Goal: Complete application form

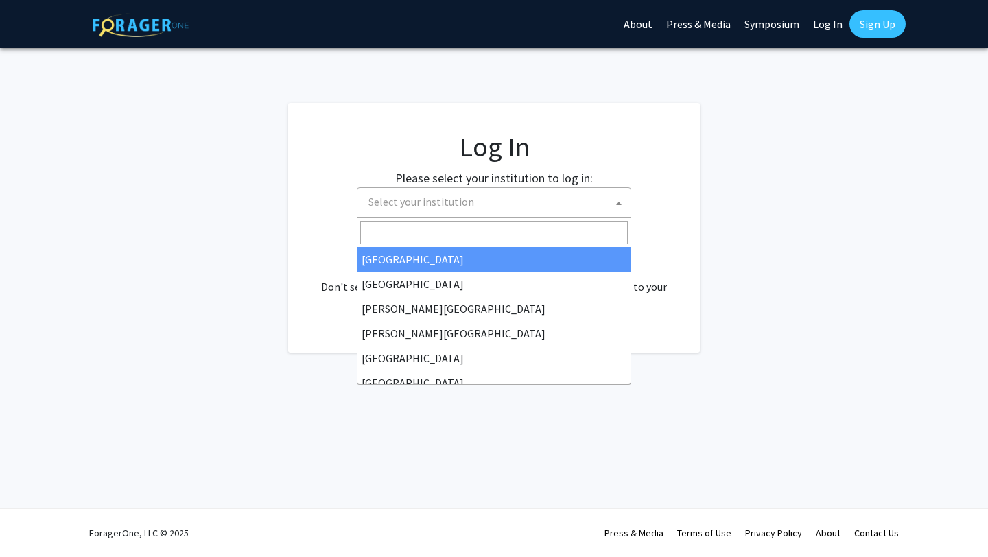
click at [528, 196] on span "Select your institution" at bounding box center [496, 202] width 267 height 28
select select "34"
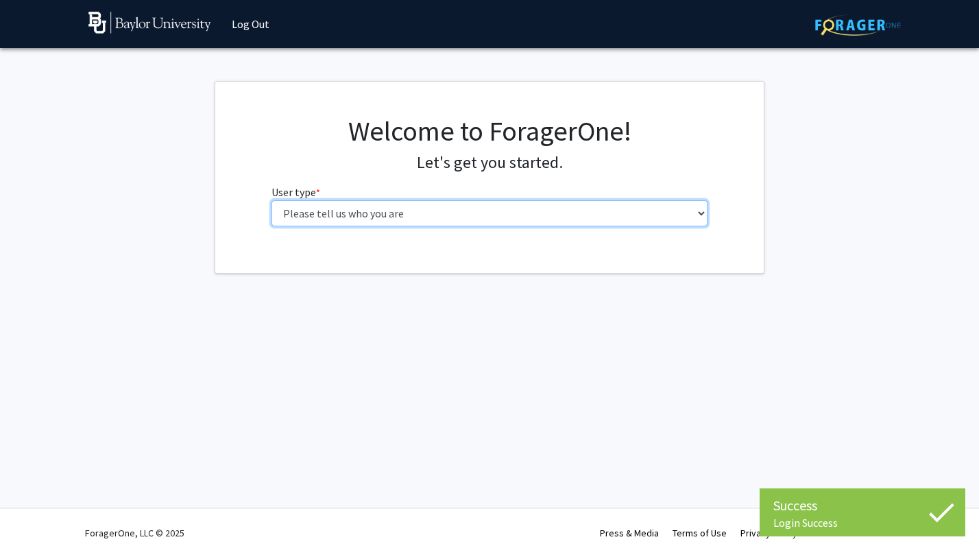
click at [524, 212] on select "Please tell us who you are Undergraduate Student Master's Student Doctoral Cand…" at bounding box center [490, 213] width 437 height 26
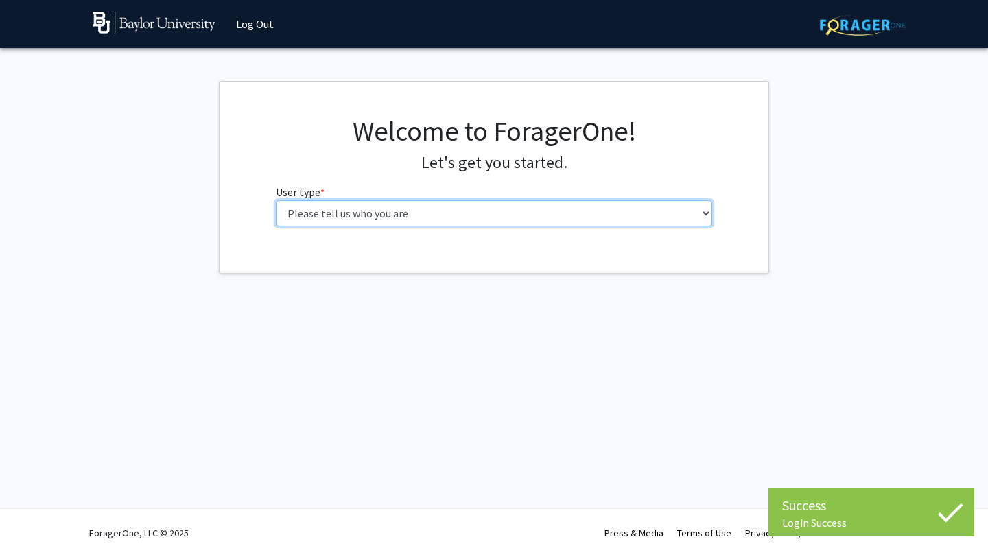
select select "1: undergrad"
click at [276, 200] on select "Please tell us who you are Undergraduate Student Master's Student Doctoral Cand…" at bounding box center [494, 213] width 437 height 26
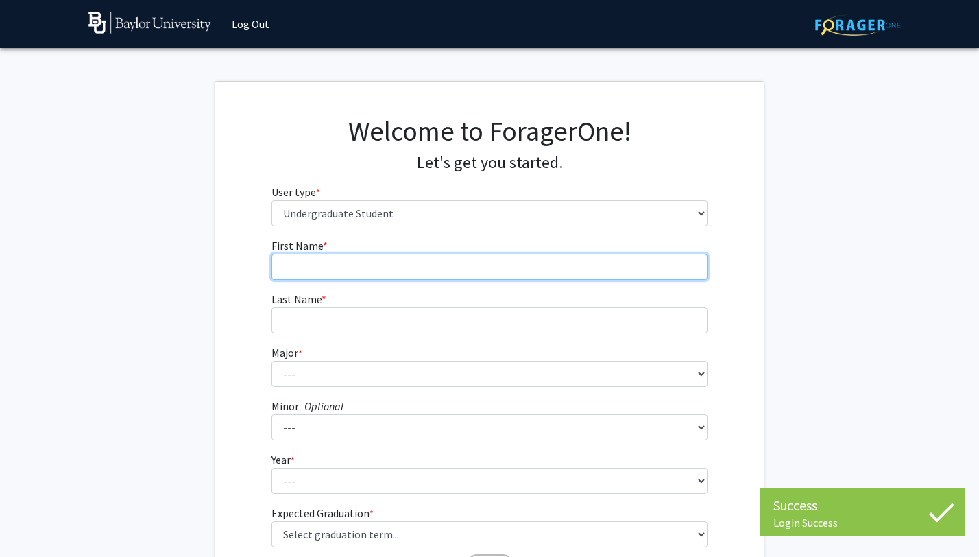
click at [682, 274] on input "First Name * required" at bounding box center [490, 267] width 437 height 26
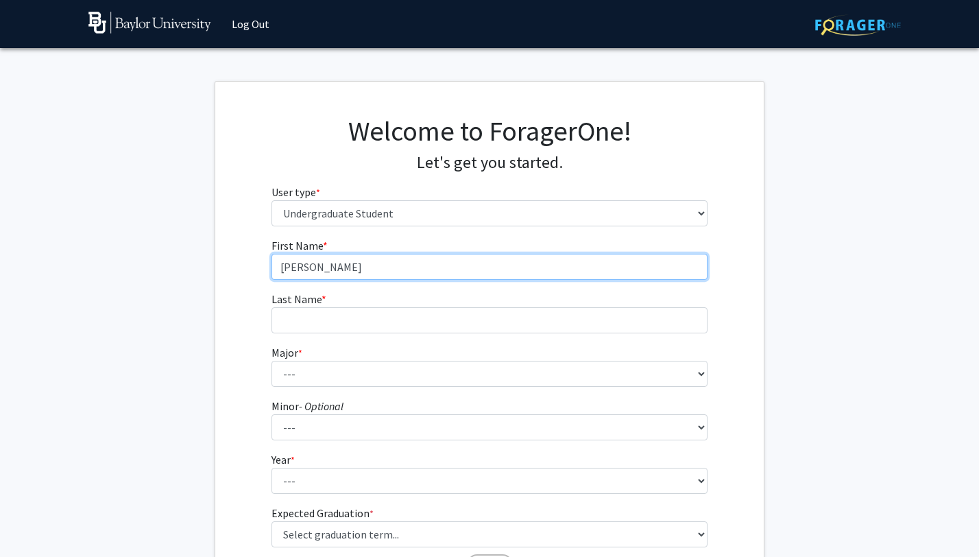
type input "[PERSON_NAME]"
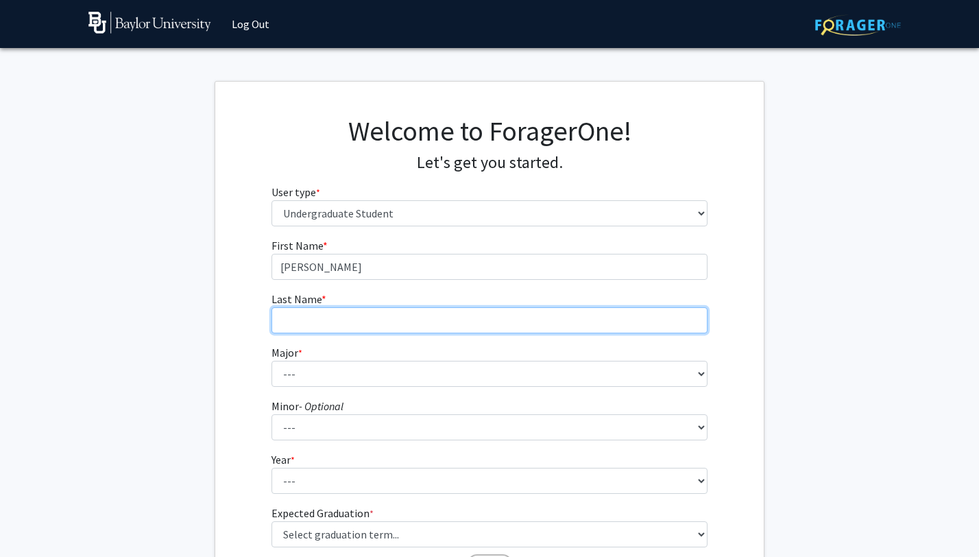
click at [660, 330] on input "Last Name * required" at bounding box center [490, 320] width 437 height 26
type input "[PERSON_NAME]"
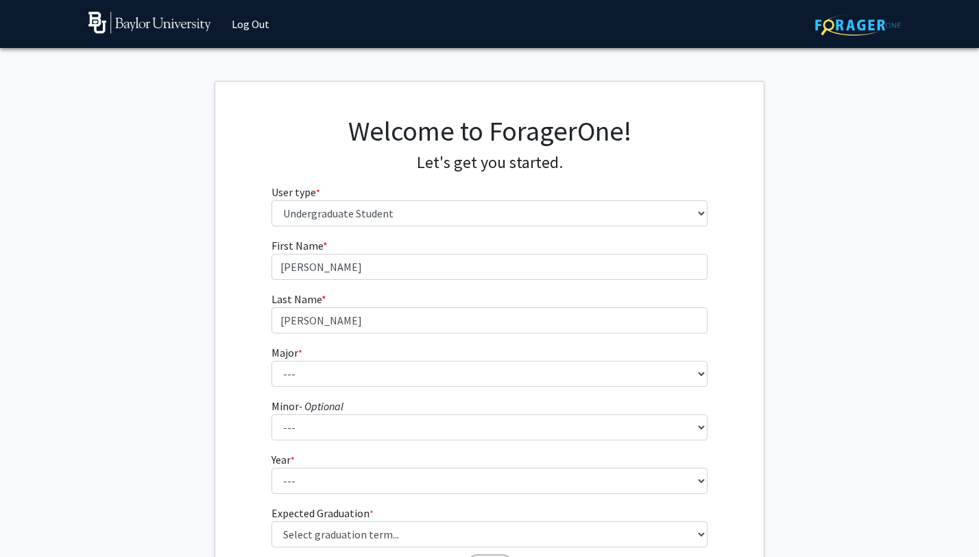
click at [577, 350] on fg-select "Major * required --- Accounting American Studies Anthropology Apparel Design & …" at bounding box center [490, 365] width 437 height 43
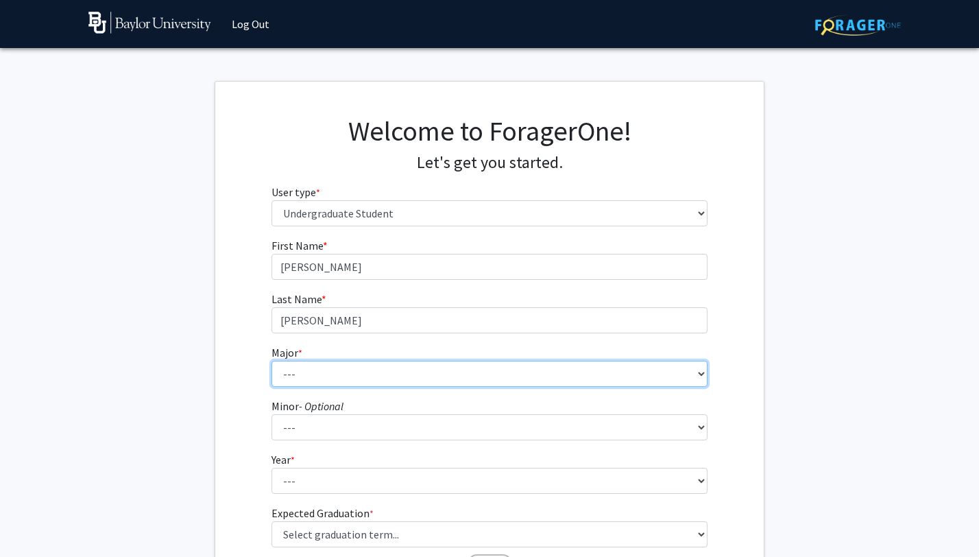
click at [582, 383] on select "--- Accounting American Studies Anthropology Apparel Design & Product Developme…" at bounding box center [490, 374] width 437 height 26
select select "16: 2681"
click at [272, 361] on select "--- Accounting American Studies Anthropology Apparel Design & Product Developme…" at bounding box center [490, 374] width 437 height 26
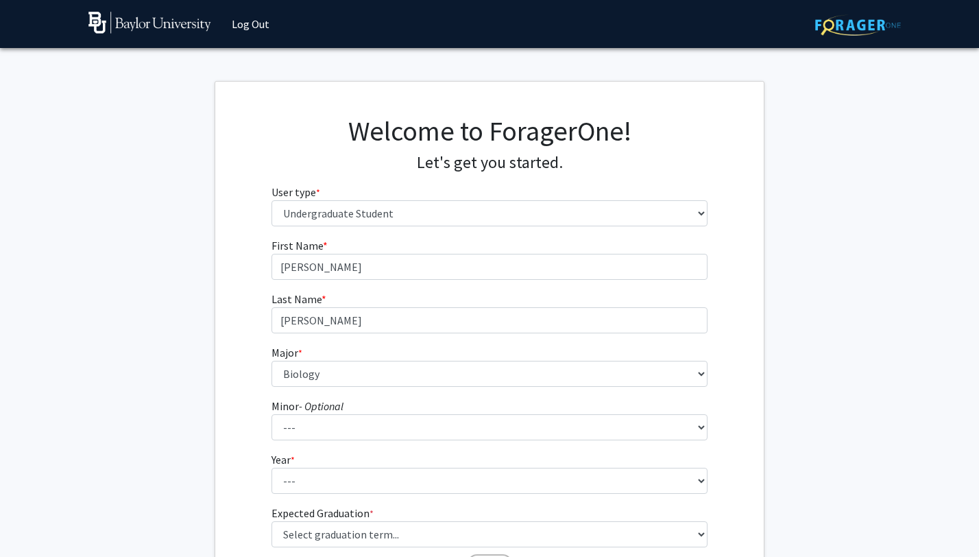
click at [497, 441] on form "First Name * required [PERSON_NAME] Last Name * required [PERSON_NAME] * requir…" at bounding box center [490, 402] width 437 height 331
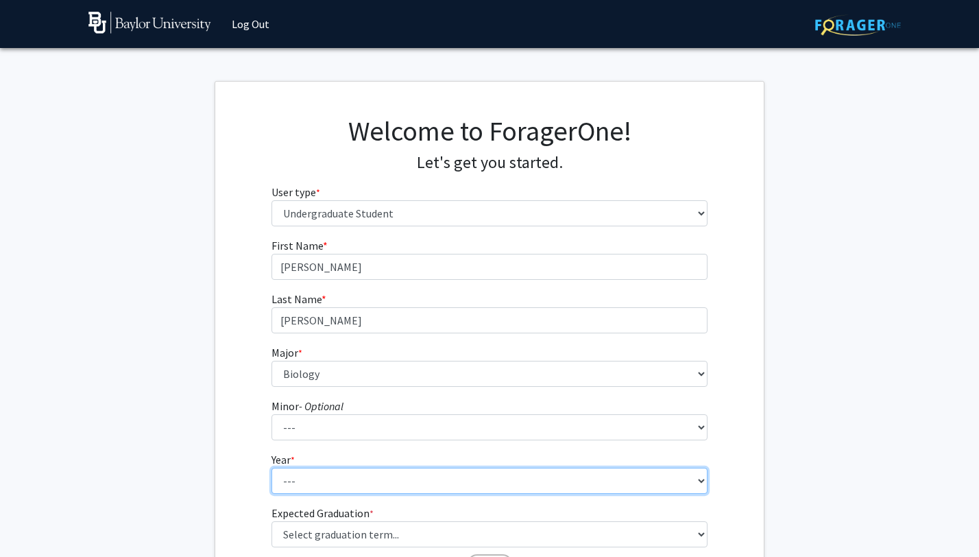
click at [506, 478] on select "--- First-year Sophomore Junior Senior Postbaccalaureate Certificate" at bounding box center [490, 481] width 437 height 26
select select "1: first-year"
click at [272, 468] on select "--- First-year Sophomore Junior Senior Postbaccalaureate Certificate" at bounding box center [490, 481] width 437 height 26
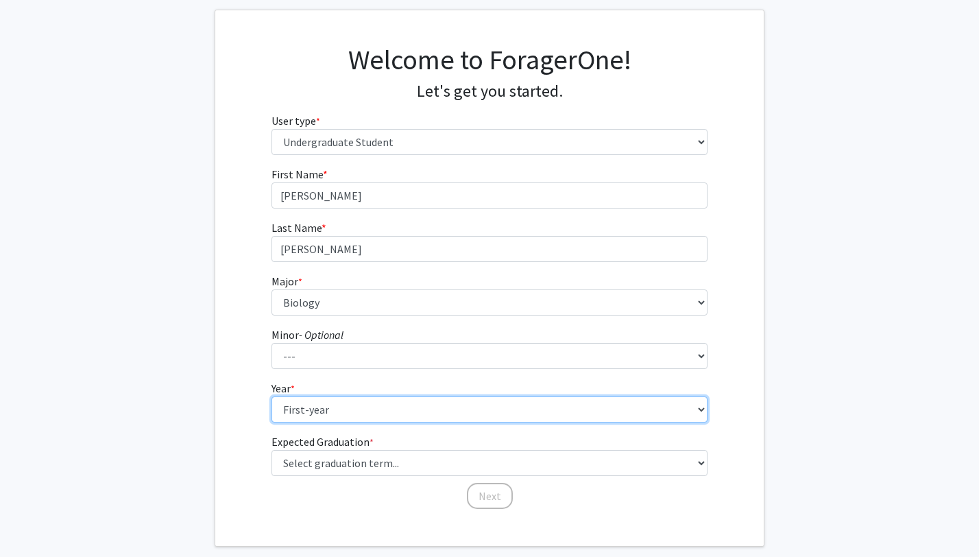
scroll to position [141, 0]
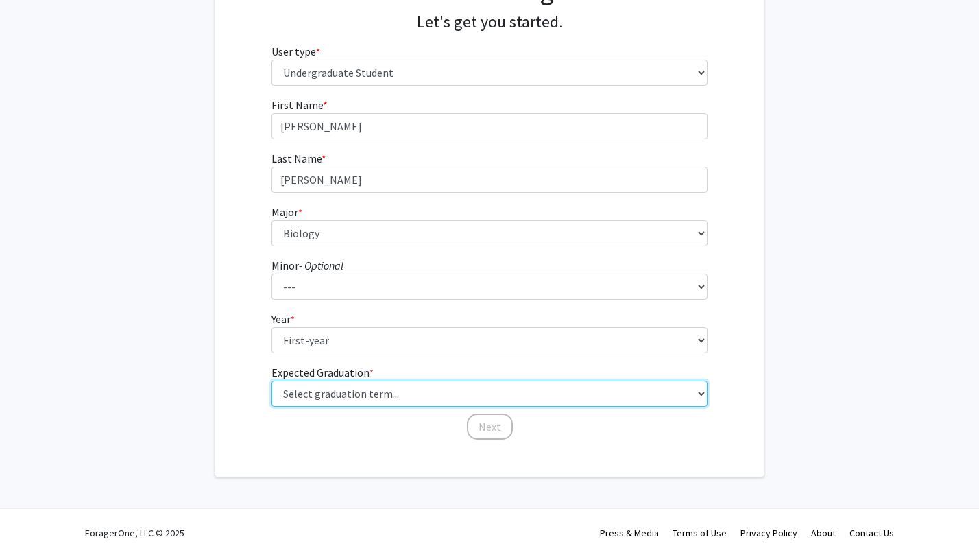
click at [466, 391] on select "Select graduation term... Spring 2025 Summer 2025 Fall 2025 Winter 2025 Spring …" at bounding box center [490, 394] width 437 height 26
select select "17: spring_2029"
click at [272, 381] on select "Select graduation term... Spring 2025 Summer 2025 Fall 2025 Winter 2025 Spring …" at bounding box center [490, 394] width 437 height 26
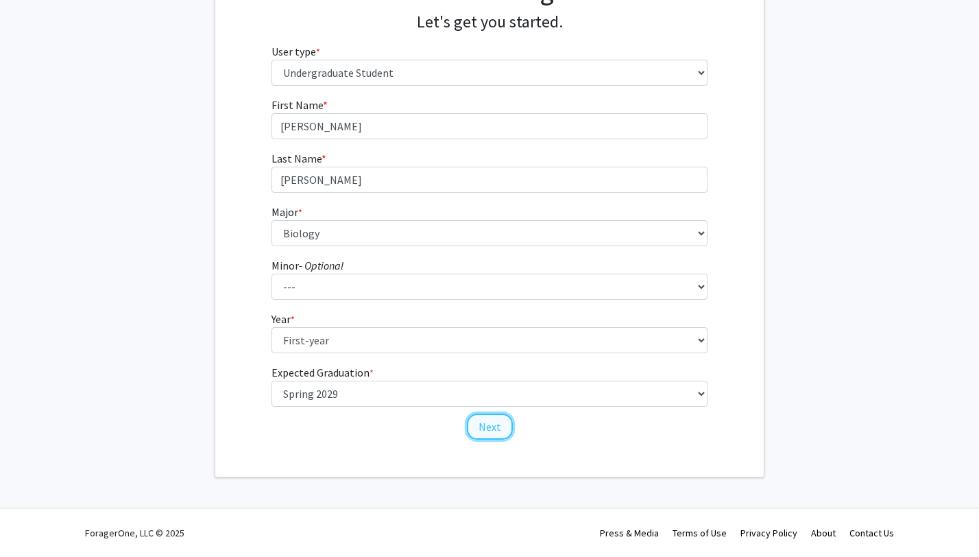
click at [503, 437] on button "Next" at bounding box center [490, 427] width 46 height 26
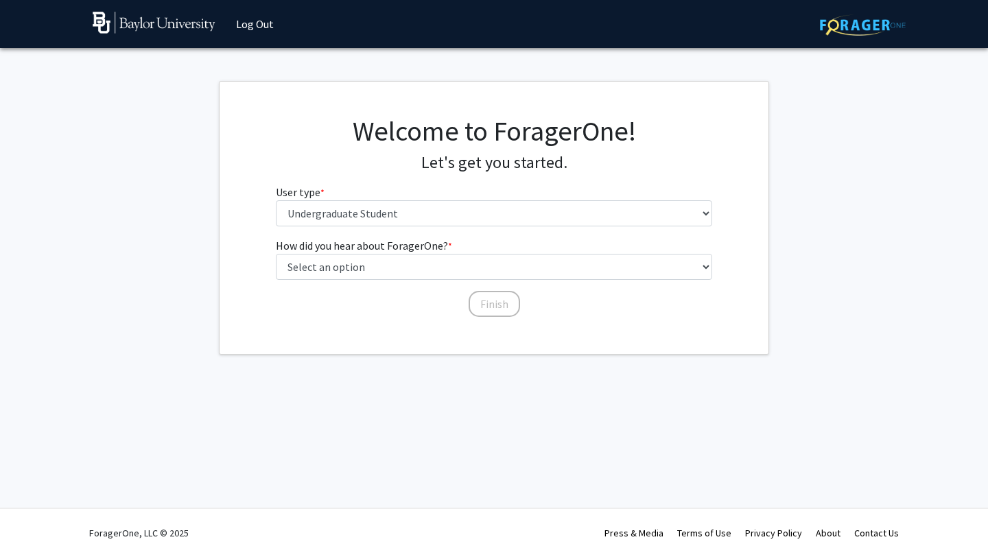
click at [414, 227] on div "Welcome to ForagerOne! Let's get you started. User type * required Please tell …" at bounding box center [493, 176] width 457 height 123
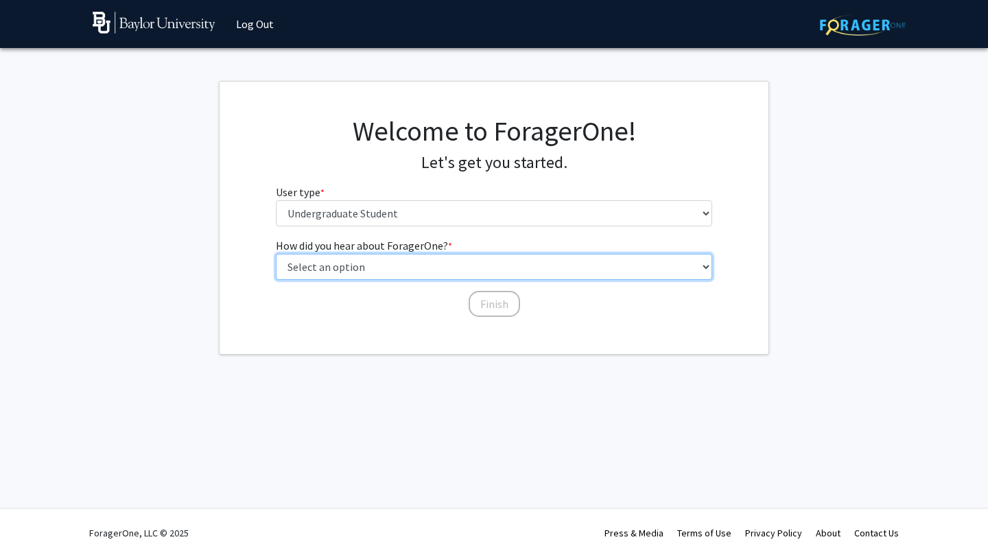
click at [431, 268] on select "Select an option Peer/student recommendation Faculty/staff recommendation Unive…" at bounding box center [494, 267] width 437 height 26
select select "3: university_website"
click at [276, 254] on select "Select an option Peer/student recommendation Faculty/staff recommendation Unive…" at bounding box center [494, 267] width 437 height 26
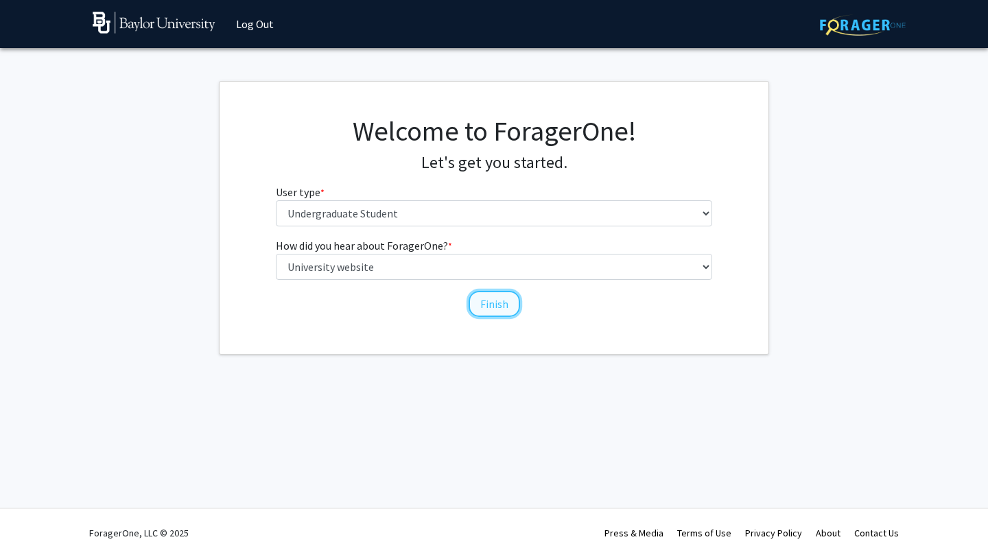
click at [505, 310] on button "Finish" at bounding box center [493, 304] width 51 height 26
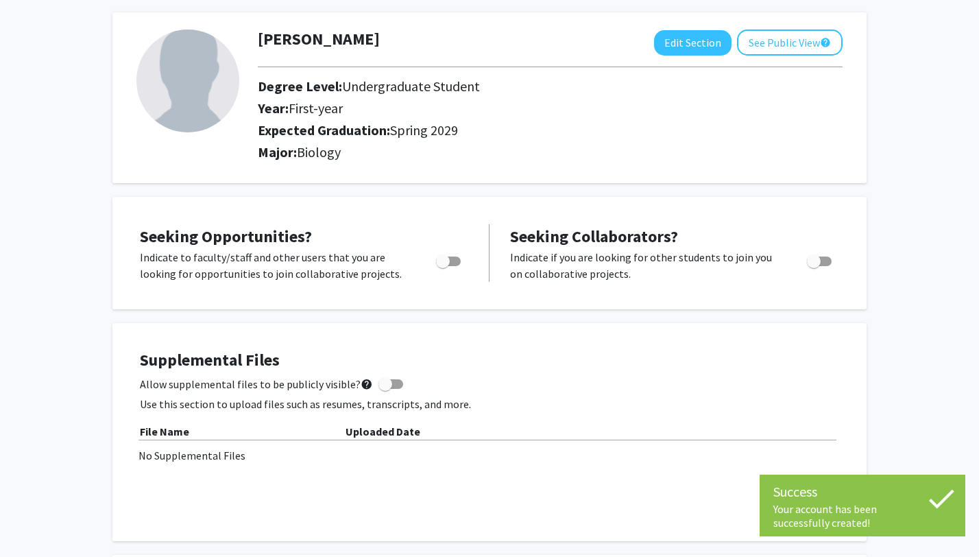
scroll to position [69, 0]
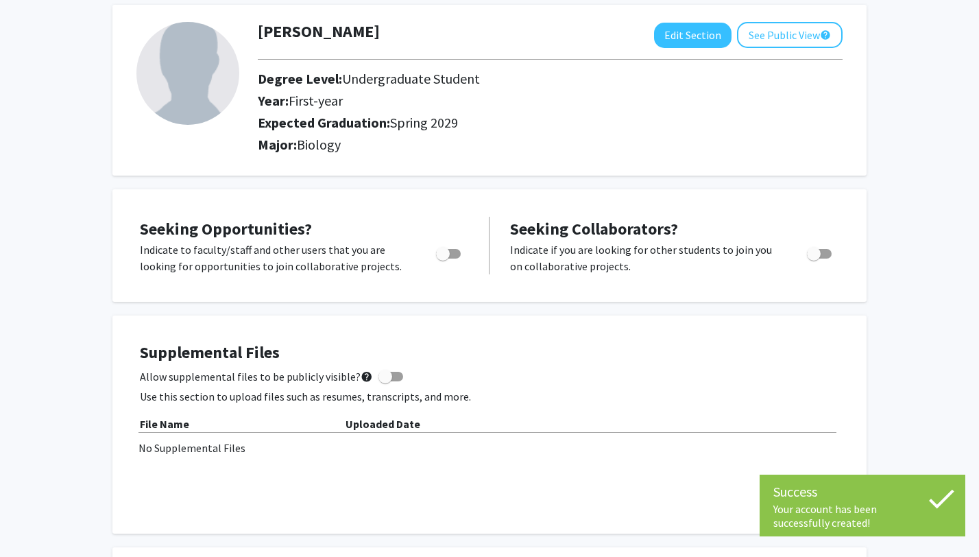
click at [451, 254] on span "Toggle" at bounding box center [448, 254] width 25 height 10
click at [443, 259] on input "Are you actively seeking opportunities?" at bounding box center [442, 259] width 1 height 1
checkbox input "true"
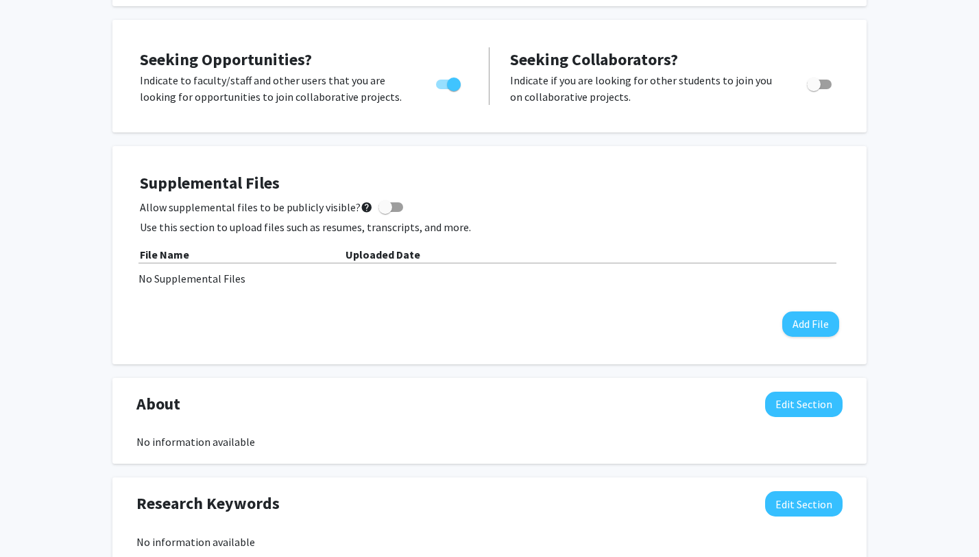
scroll to position [239, 0]
click at [816, 319] on button "Add File" at bounding box center [811, 323] width 57 height 25
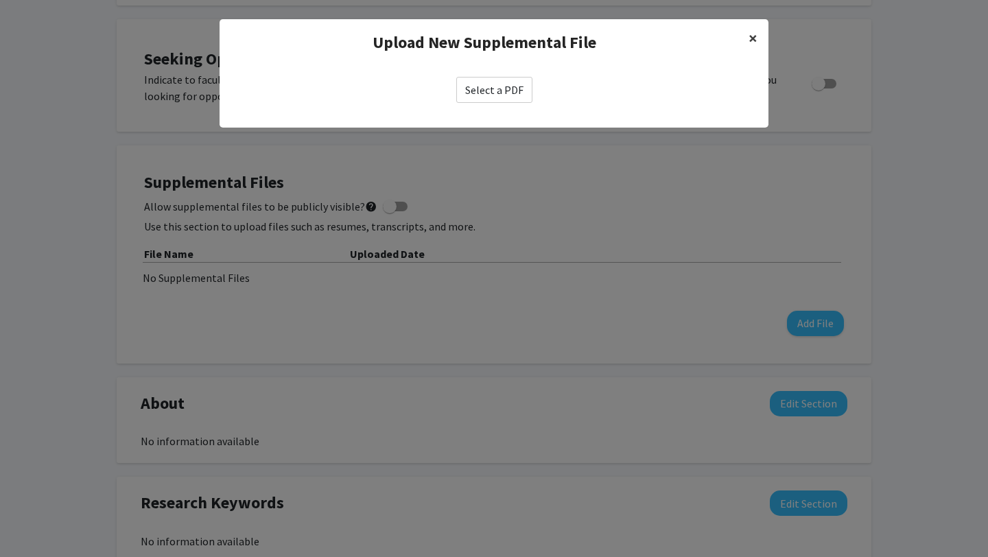
click at [748, 34] on span "×" at bounding box center [752, 37] width 9 height 21
